Goal: Task Accomplishment & Management: Complete application form

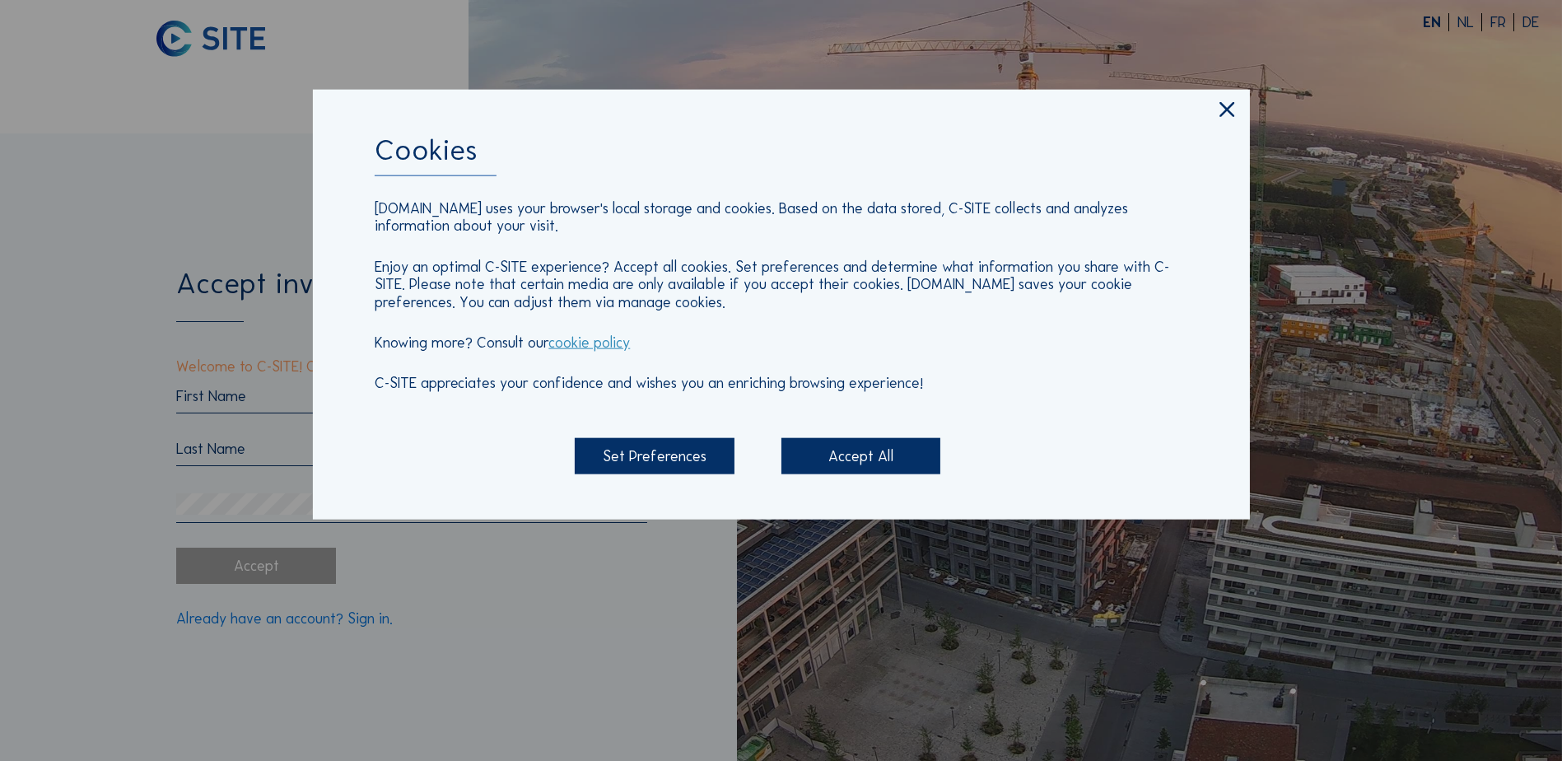
click at [834, 453] on div "Accept All" at bounding box center [860, 455] width 159 height 35
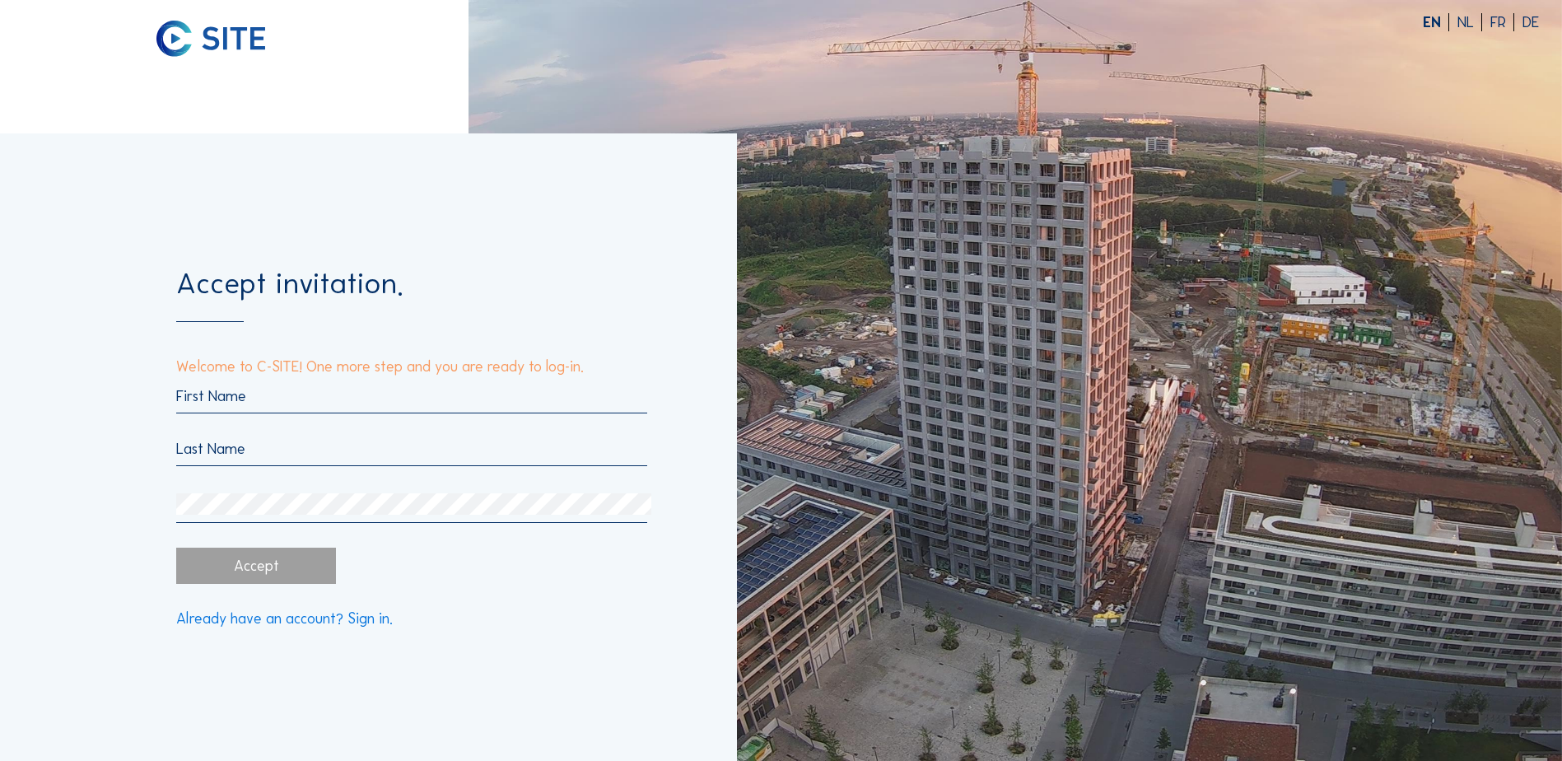
click at [218, 390] on input "text" at bounding box center [411, 396] width 471 height 18
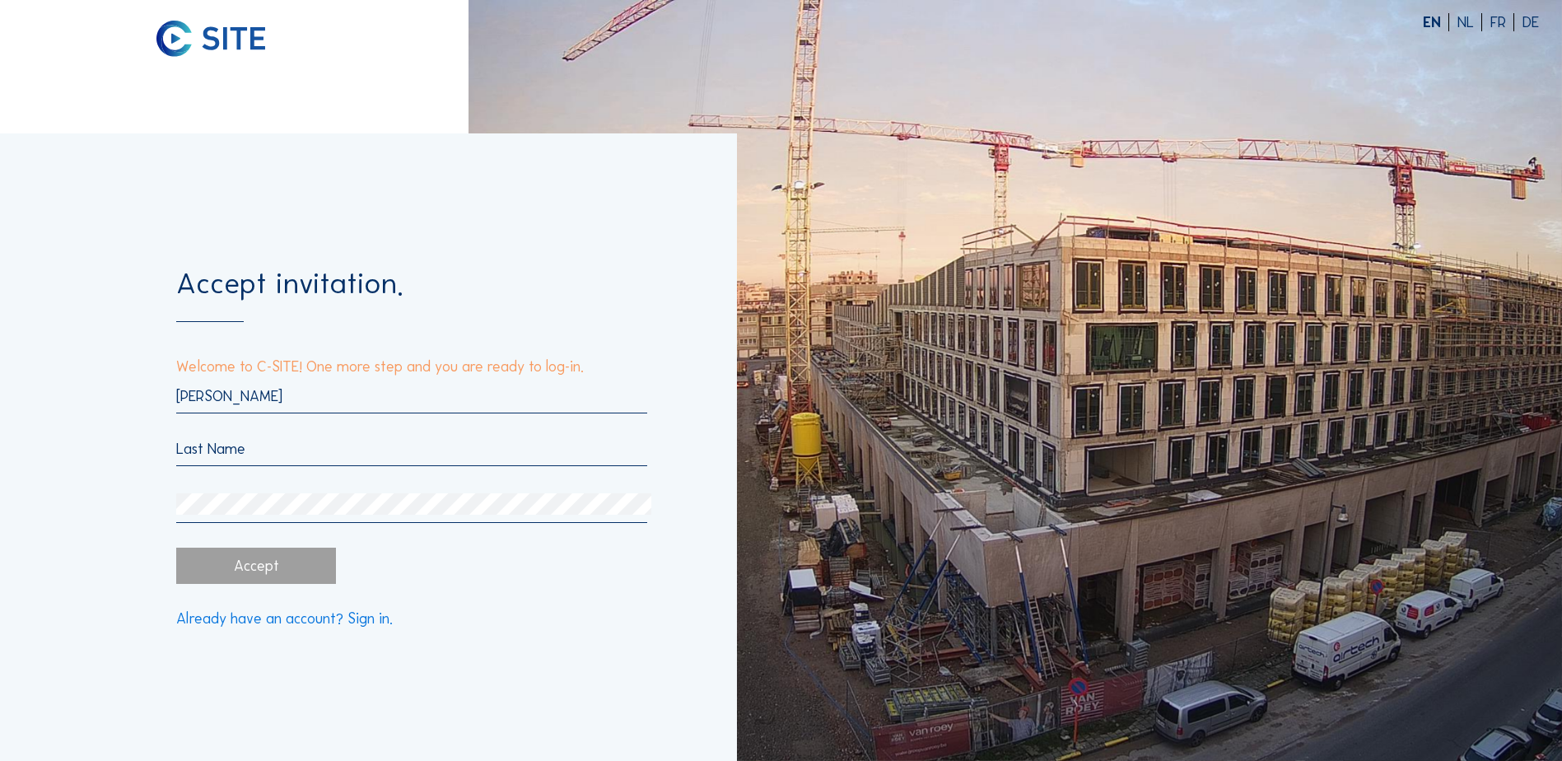
type input "[PERSON_NAME]"
type input "Beyltiens"
click at [512, 714] on div "Accept invitation. Welcome to C-SITE! One more step and you are ready to log-in…" at bounding box center [368, 446] width 737 height 627
click at [265, 575] on div "Accept" at bounding box center [255, 564] width 159 height 35
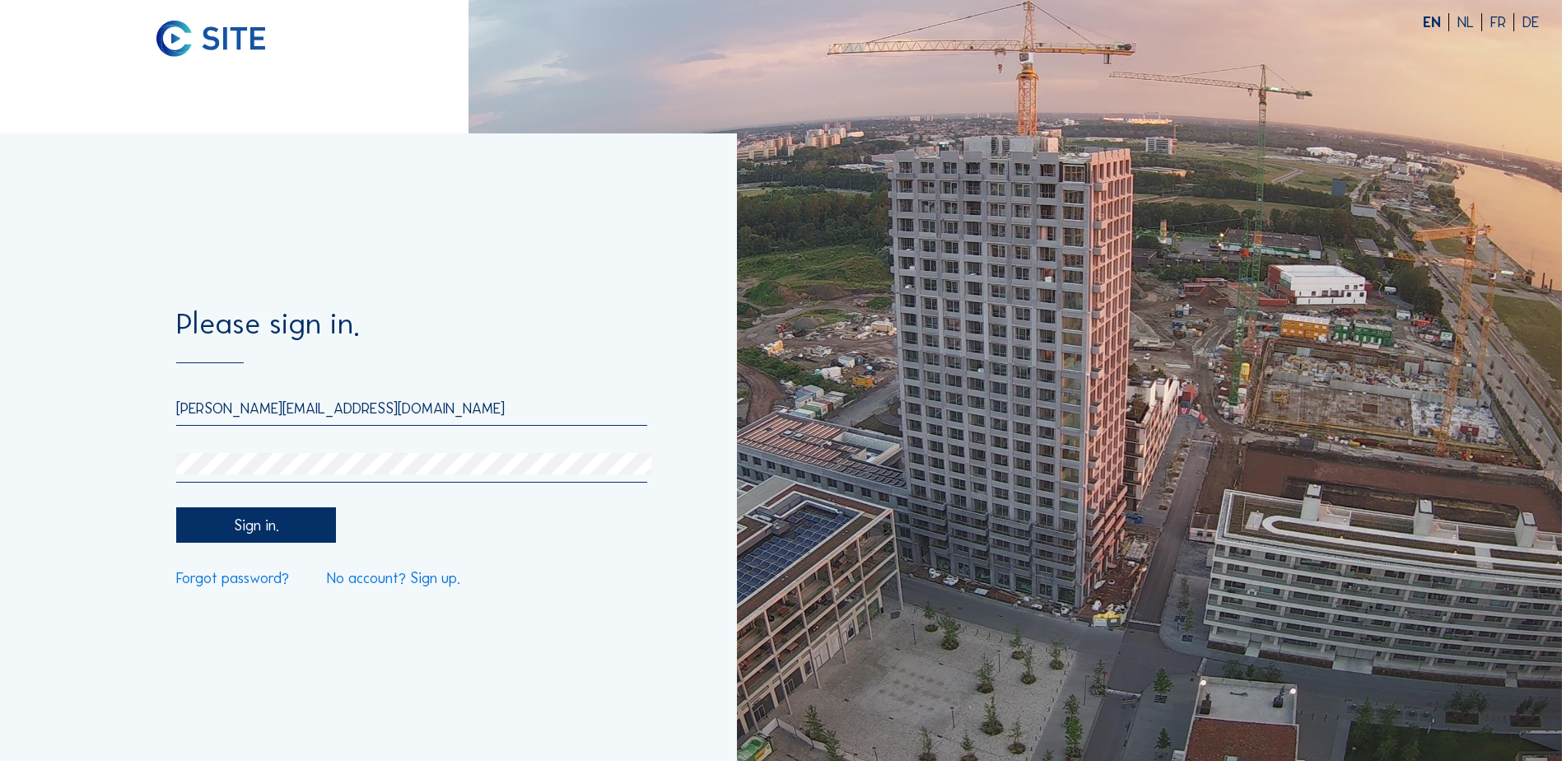
click at [292, 531] on div "Sign in." at bounding box center [255, 524] width 159 height 35
